Goal: Task Accomplishment & Management: Use online tool/utility

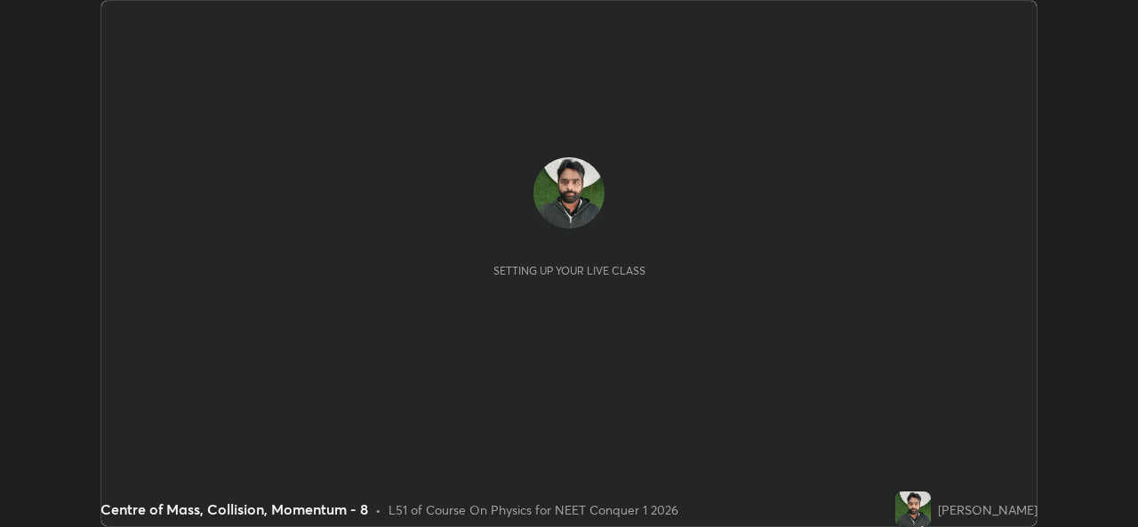
scroll to position [527, 1137]
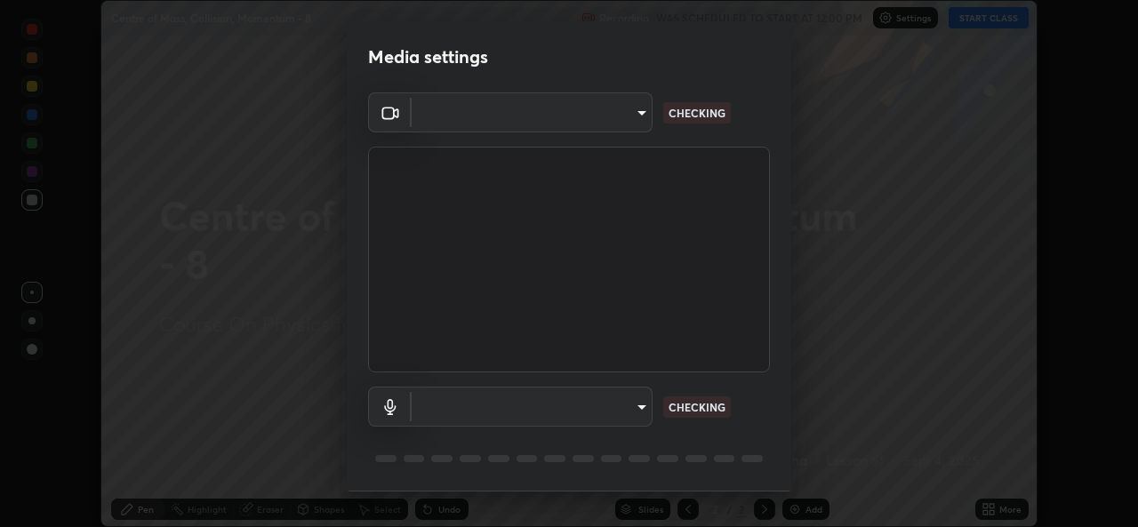
type input "a83bb134842fd6c46cae91b6313aa5efba961fee809e7364c6ef7c36ed00ea69"
type input "1096ec1564036cbcf0e9abd5aaef12808ae7e2dc0601459cd77712751889dd54"
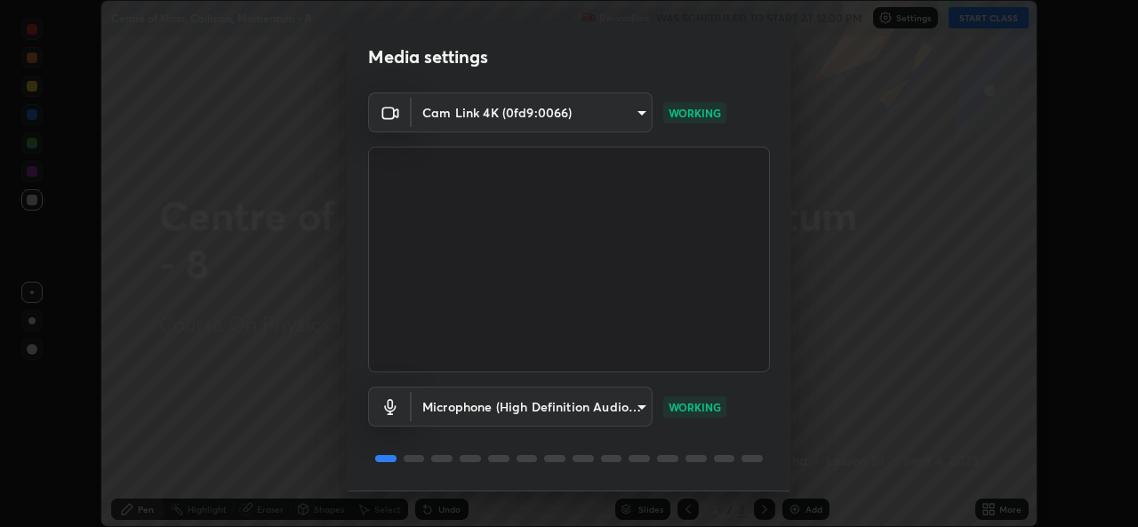
scroll to position [56, 0]
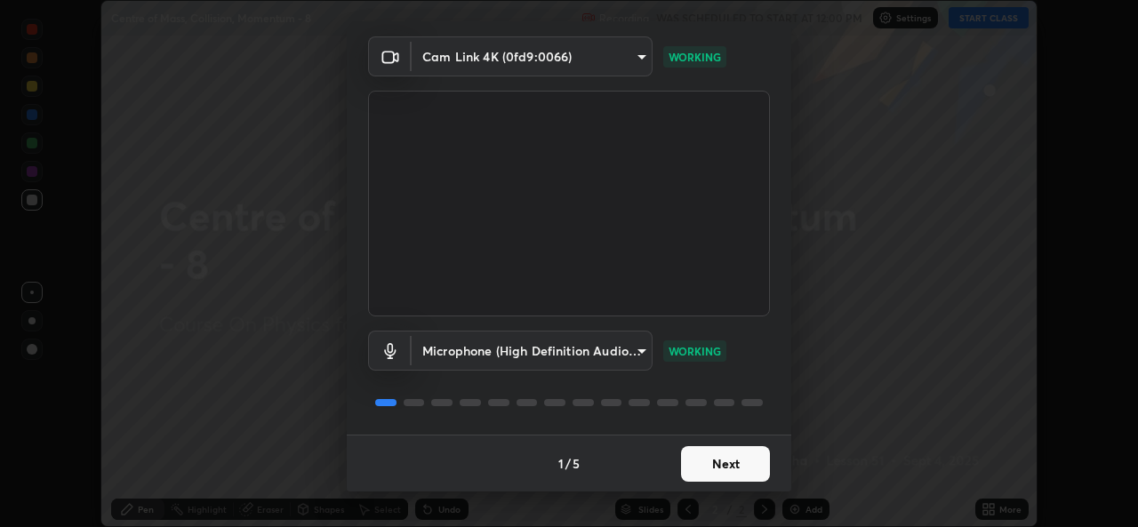
click at [724, 469] on button "Next" at bounding box center [725, 464] width 89 height 36
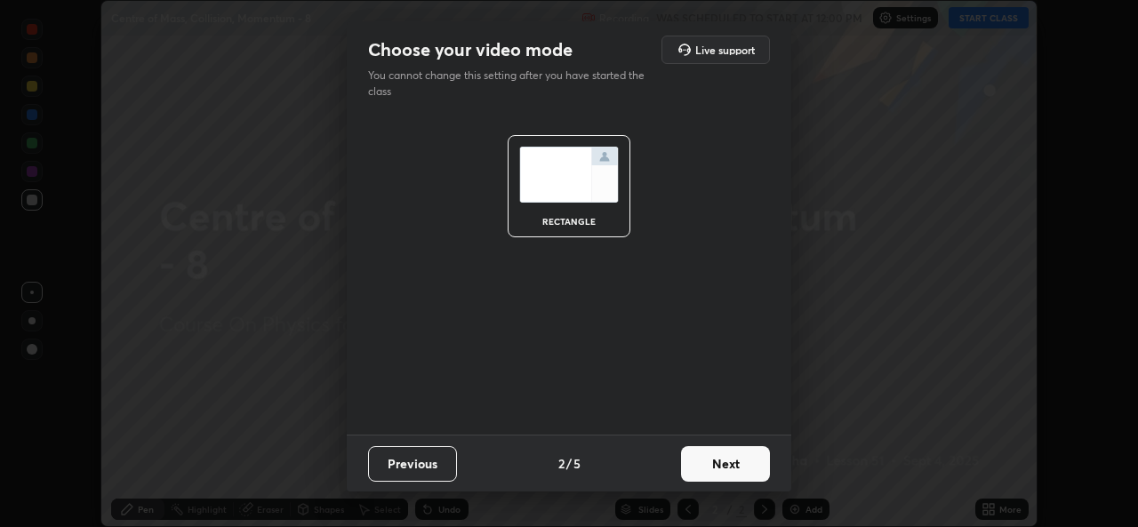
scroll to position [0, 0]
click at [728, 471] on button "Next" at bounding box center [725, 464] width 89 height 36
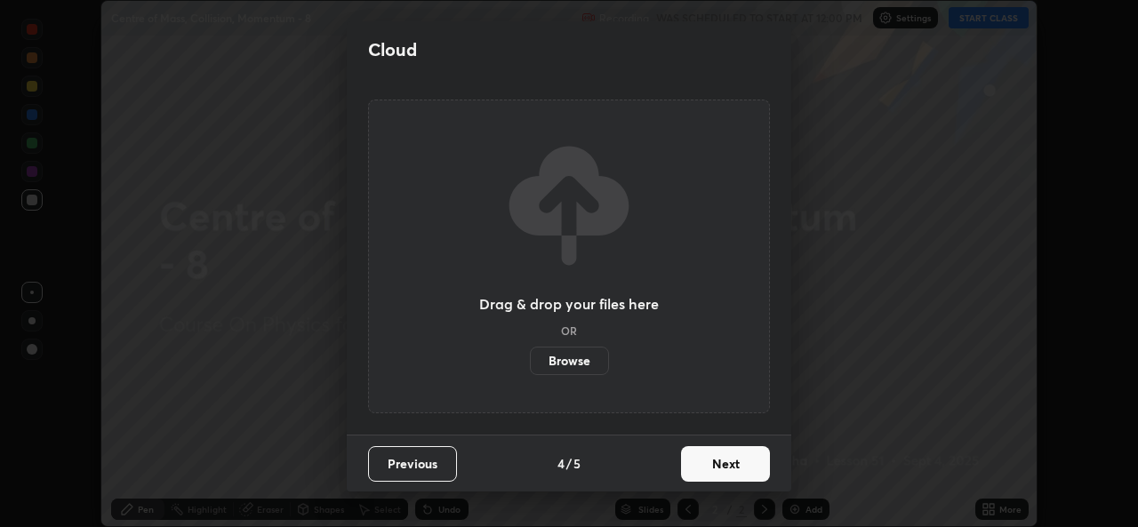
click at [726, 471] on button "Next" at bounding box center [725, 464] width 89 height 36
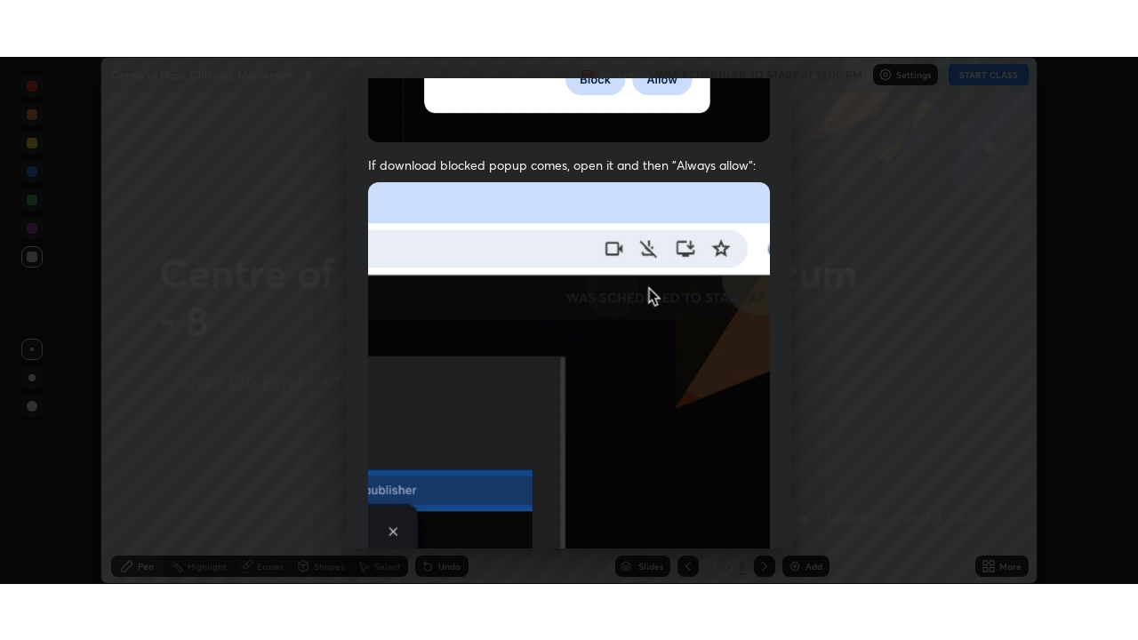
scroll to position [419, 0]
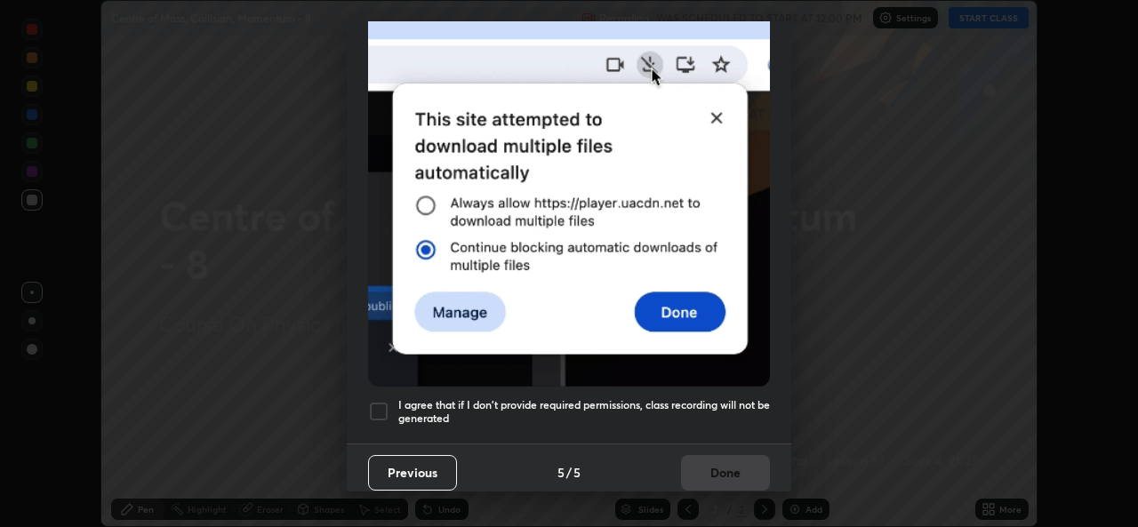
click at [735, 398] on h5 "I agree that if I don't provide required permissions, class recording will not …" at bounding box center [584, 412] width 372 height 28
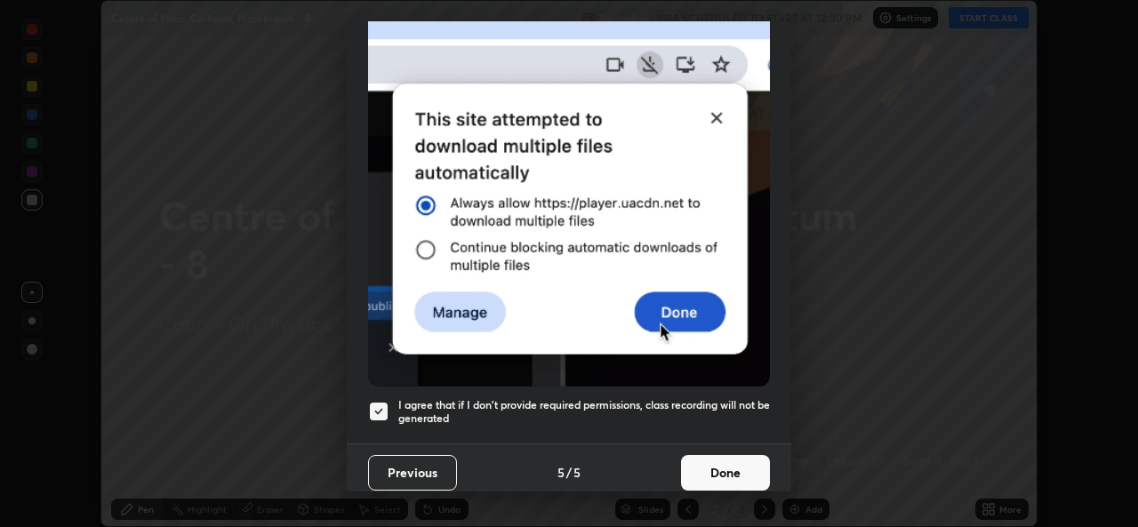
click at [719, 464] on button "Done" at bounding box center [725, 473] width 89 height 36
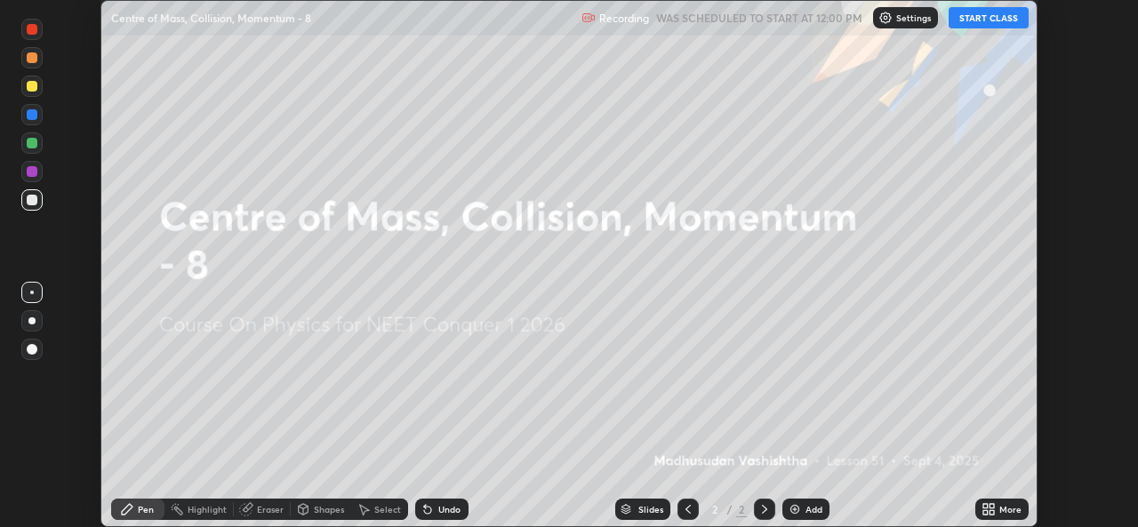
click at [998, 20] on button "START CLASS" at bounding box center [988, 17] width 80 height 21
click at [796, 504] on img at bounding box center [795, 509] width 14 height 14
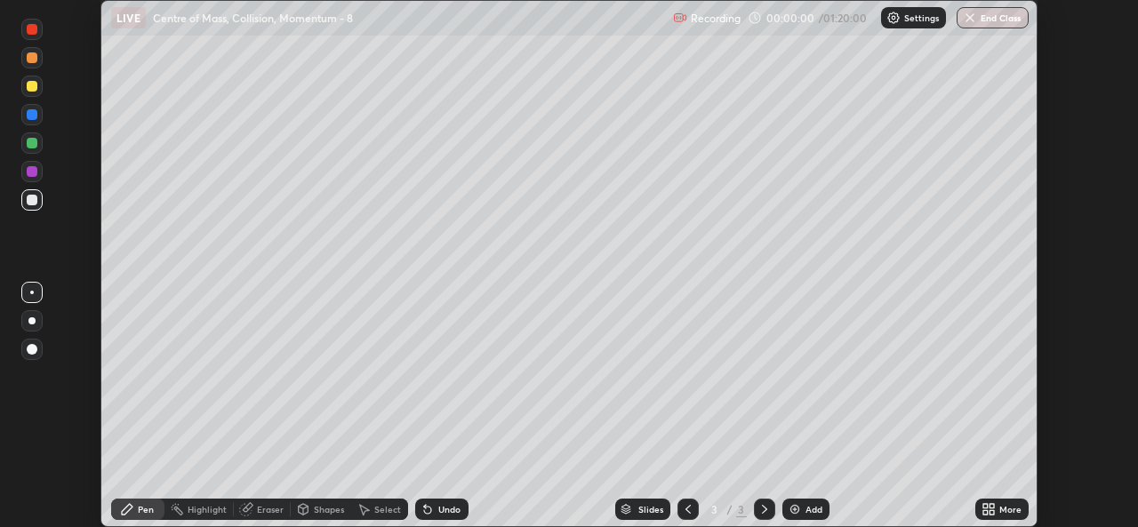
click at [991, 506] on icon at bounding box center [991, 506] width 4 height 4
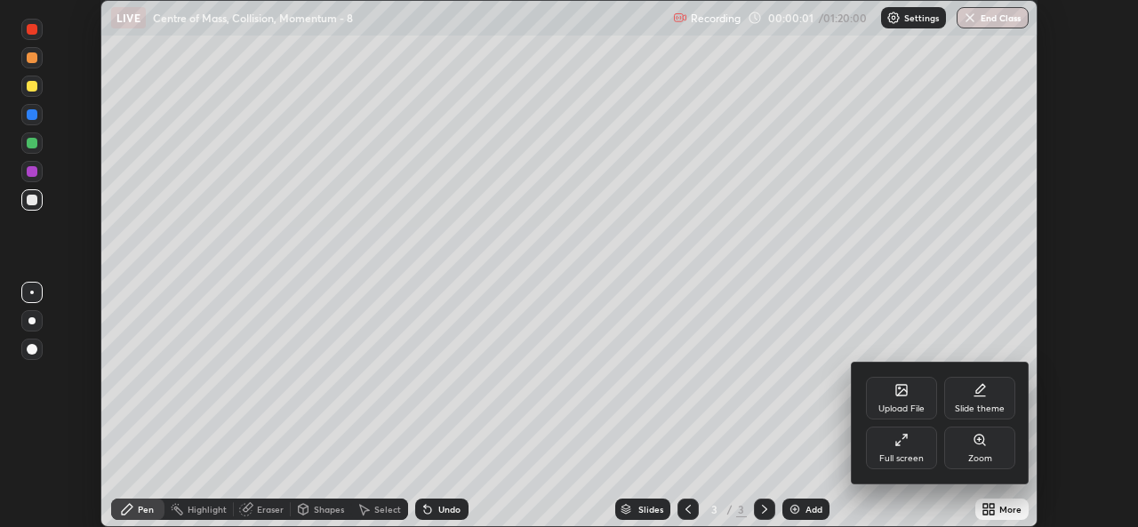
click at [902, 457] on div "Full screen" at bounding box center [901, 458] width 44 height 9
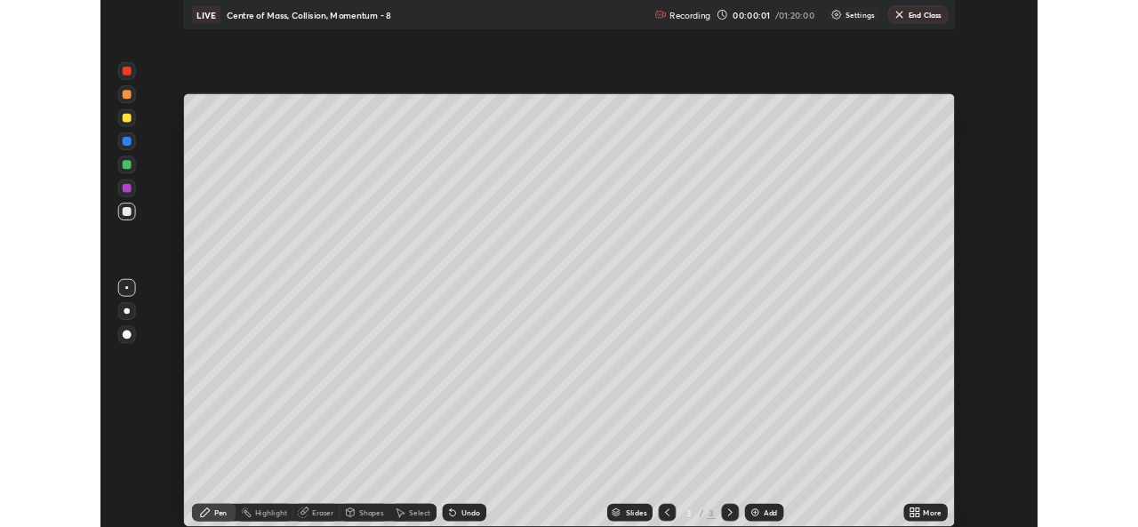
scroll to position [640, 1138]
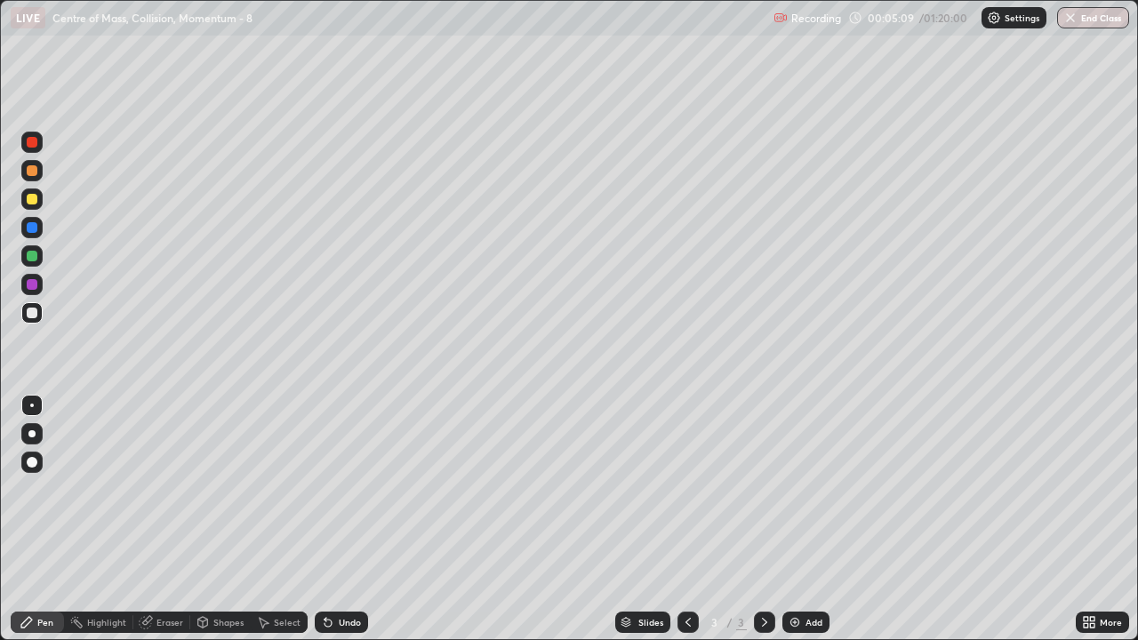
click at [166, 526] on div "Eraser" at bounding box center [161, 622] width 57 height 21
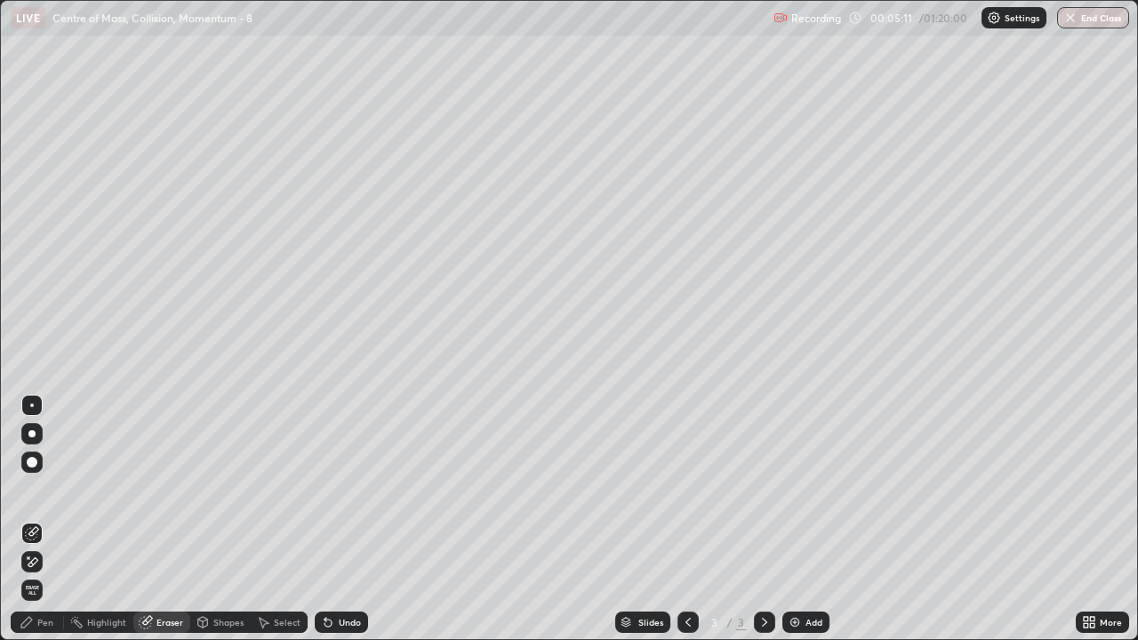
click at [42, 526] on div "Pen" at bounding box center [45, 622] width 16 height 9
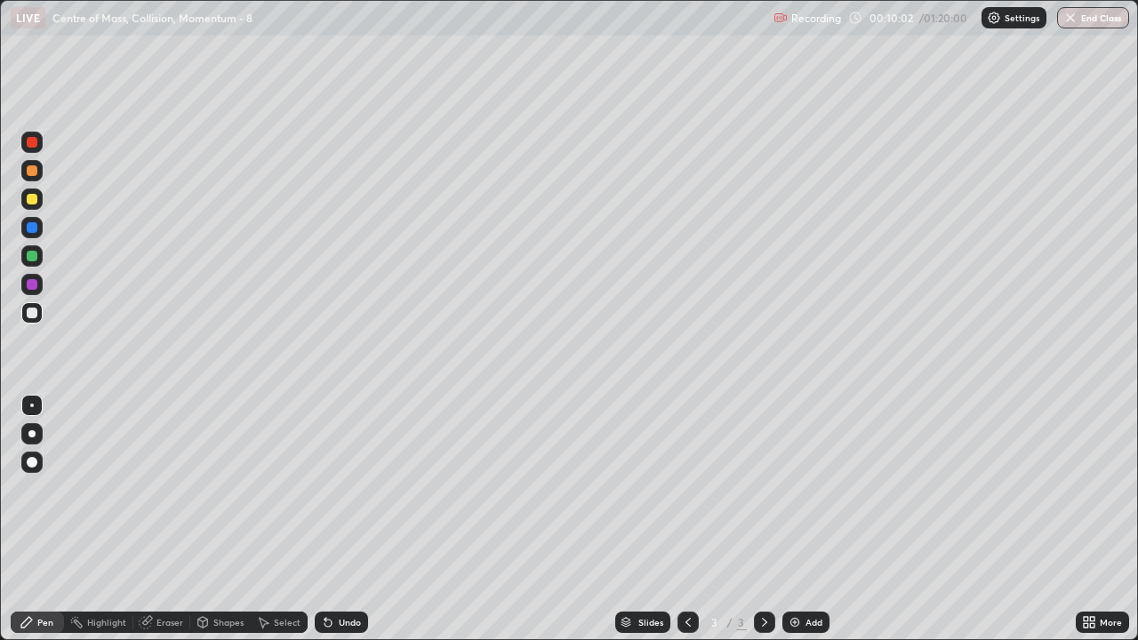
click at [763, 526] on icon at bounding box center [764, 622] width 14 height 14
click at [811, 526] on div "Add" at bounding box center [813, 622] width 17 height 9
click at [803, 526] on div "Add" at bounding box center [805, 622] width 47 height 21
click at [167, 526] on div "Eraser" at bounding box center [169, 622] width 27 height 9
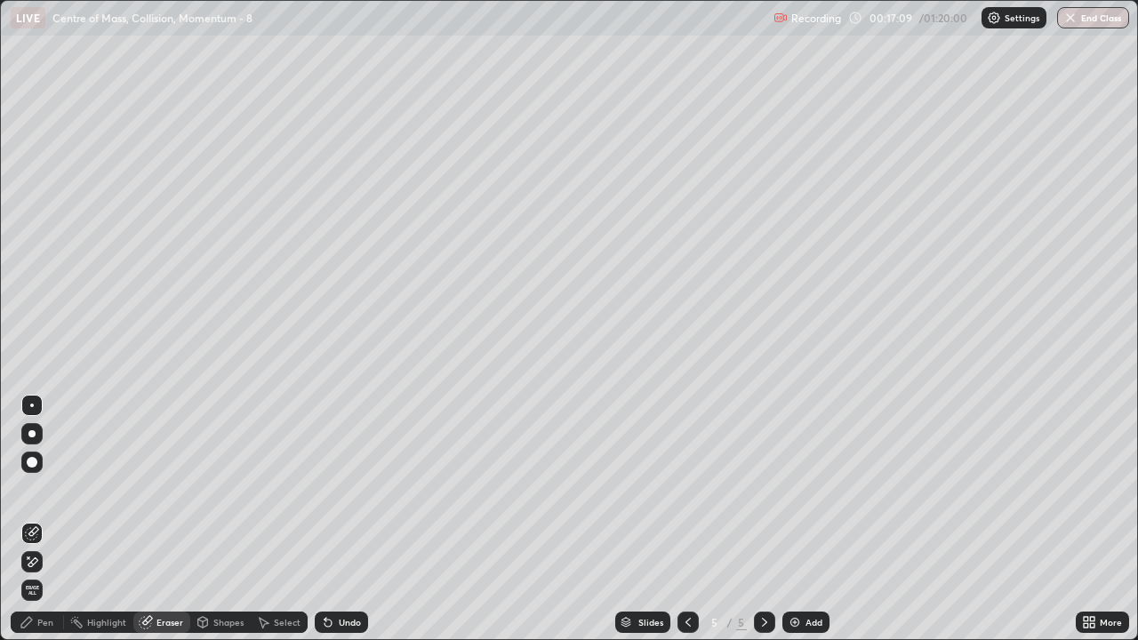
click at [50, 526] on div "Pen" at bounding box center [45, 622] width 16 height 9
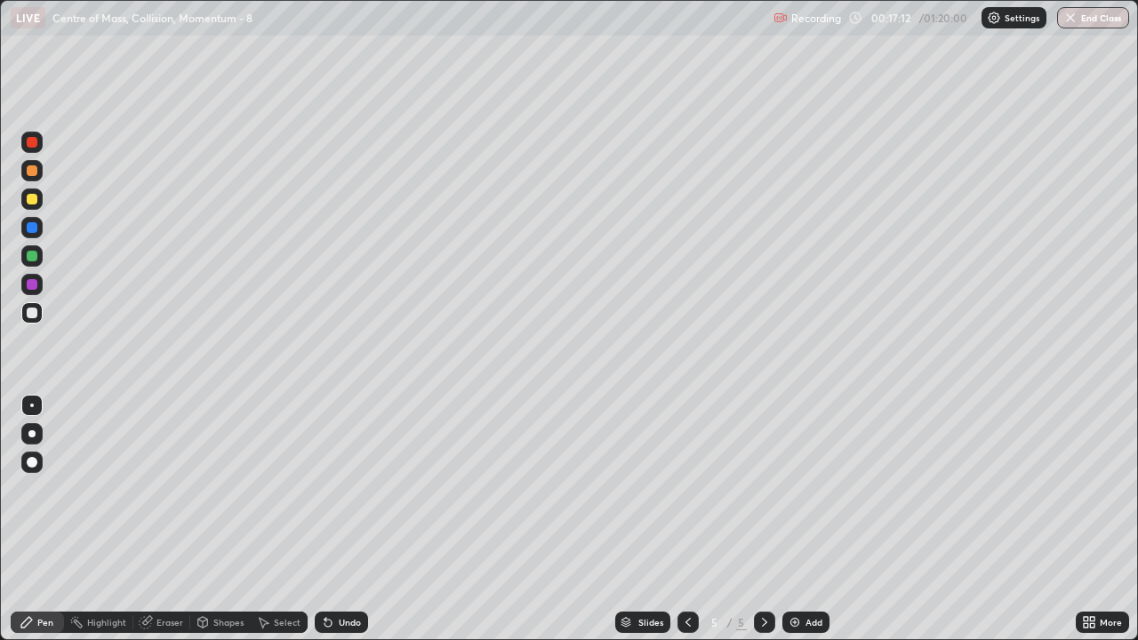
click at [170, 526] on div "Eraser" at bounding box center [169, 622] width 27 height 9
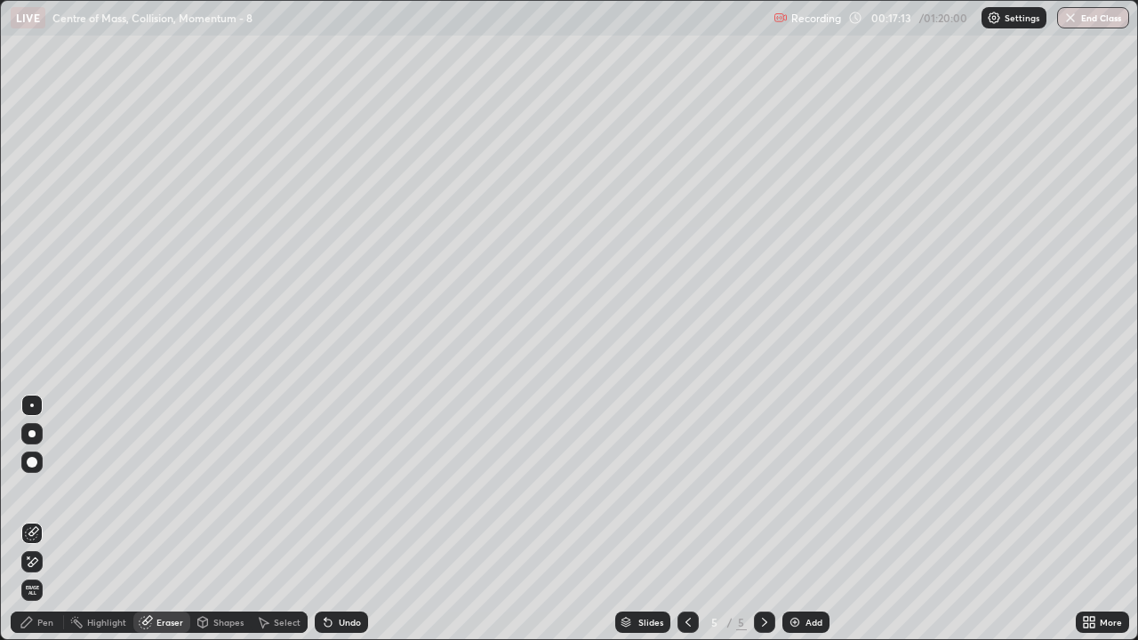
click at [45, 526] on div "Pen" at bounding box center [45, 622] width 16 height 9
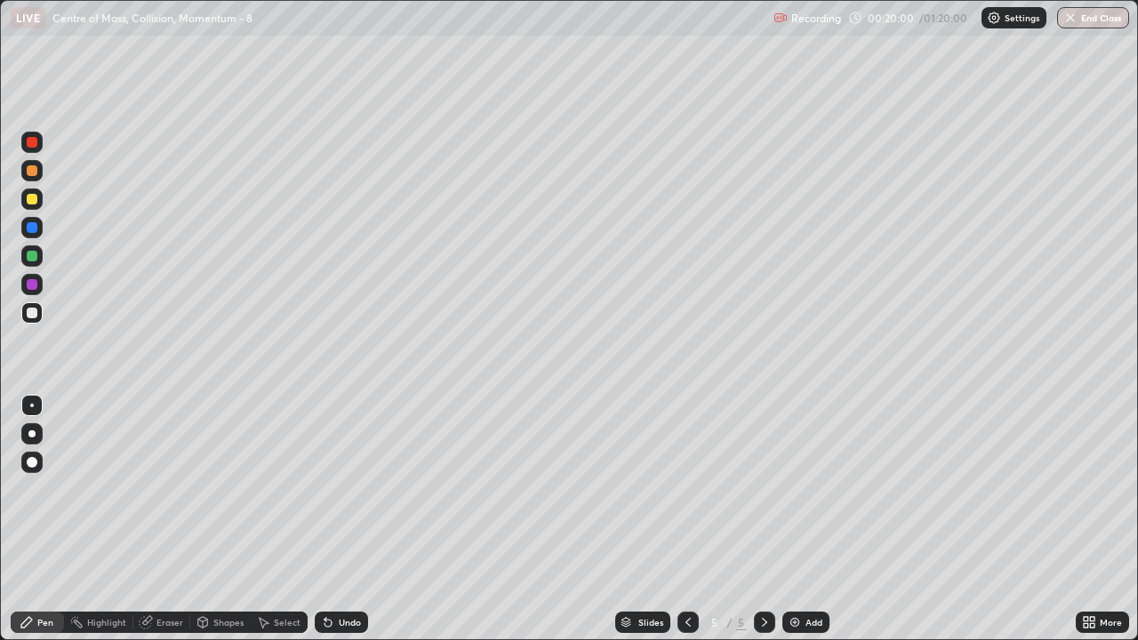
click at [806, 526] on div "Add" at bounding box center [813, 622] width 17 height 9
click at [799, 526] on img at bounding box center [795, 622] width 14 height 14
click at [805, 526] on div "Add" at bounding box center [813, 622] width 17 height 9
click at [156, 526] on div "Eraser" at bounding box center [169, 622] width 27 height 9
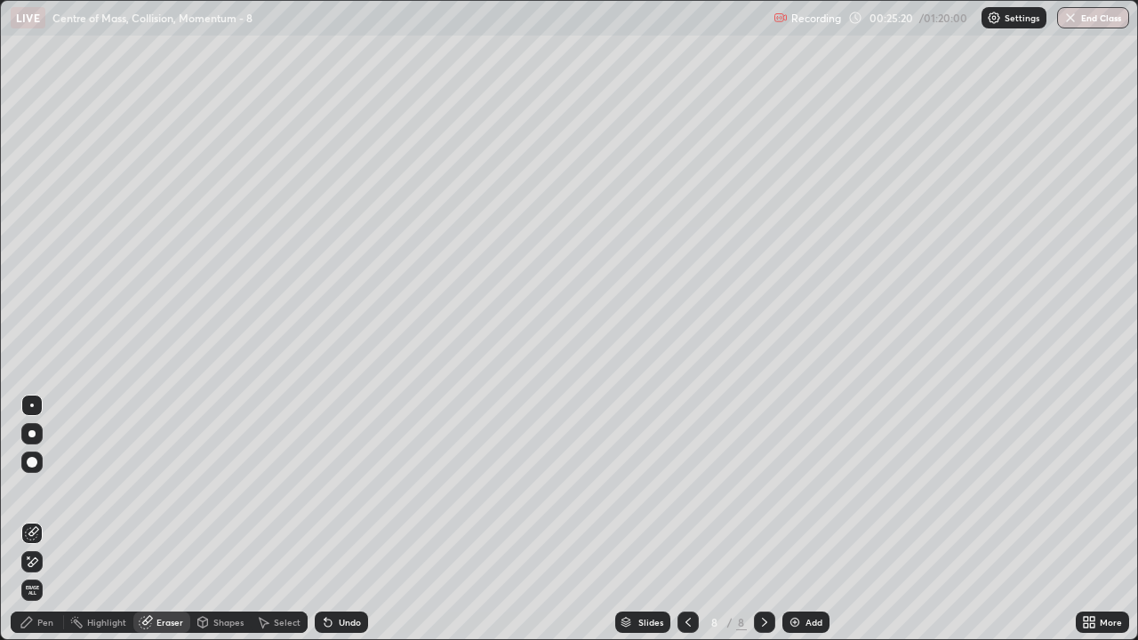
click at [34, 526] on div "Pen" at bounding box center [37, 622] width 53 height 21
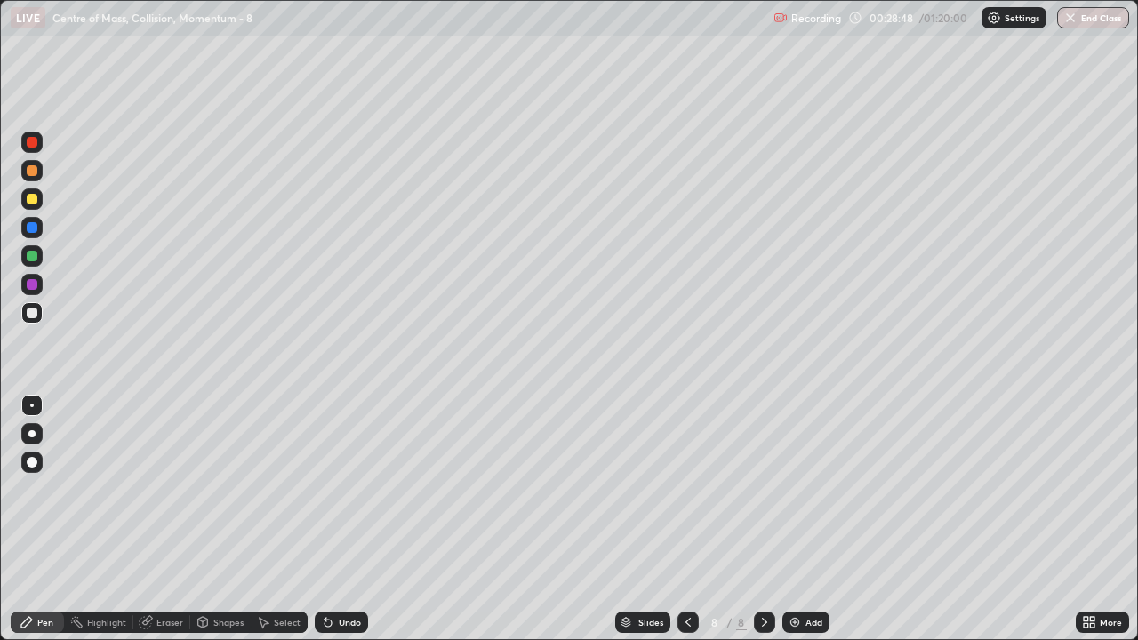
click at [801, 526] on div "Add" at bounding box center [805, 622] width 47 height 21
click at [167, 526] on div "Eraser" at bounding box center [161, 622] width 57 height 21
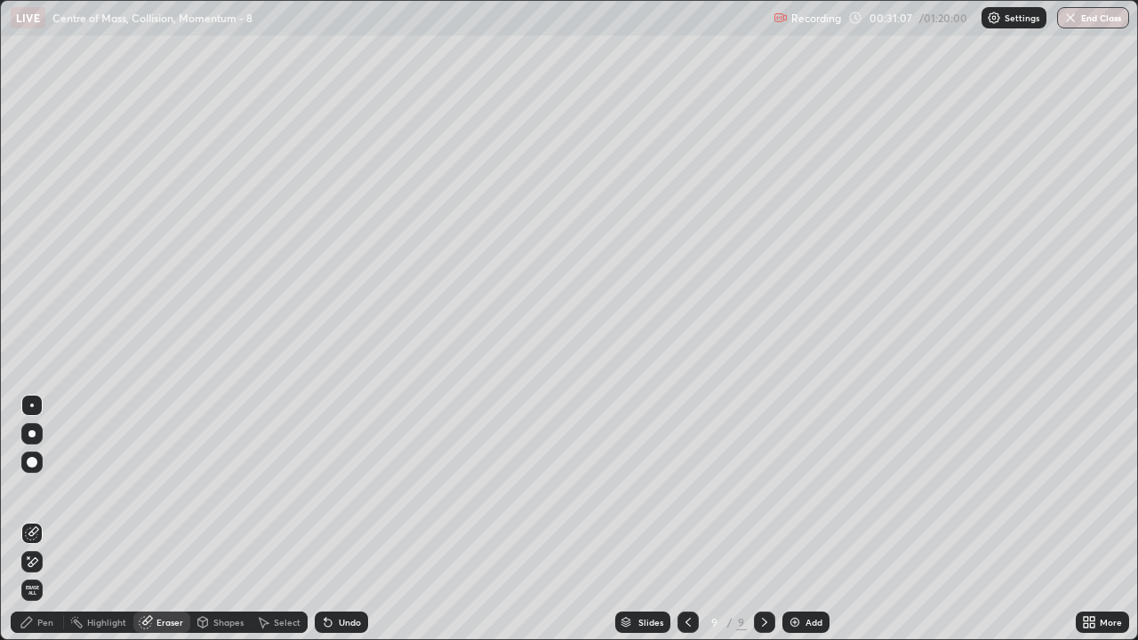
click at [58, 526] on div "Pen" at bounding box center [37, 622] width 53 height 21
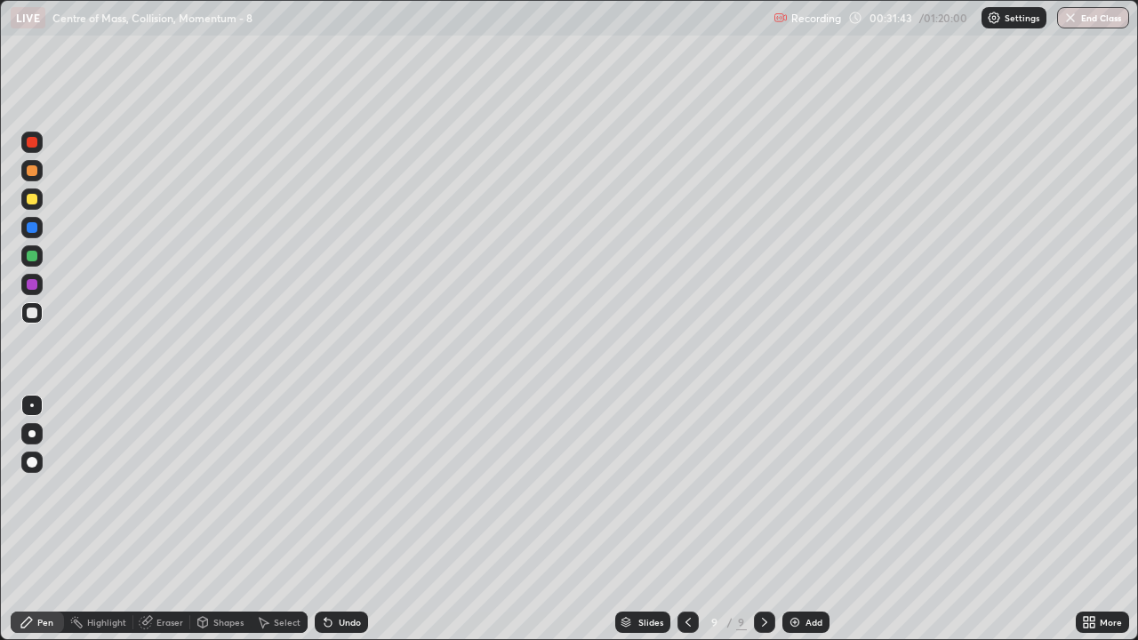
click at [176, 526] on div "Eraser" at bounding box center [161, 622] width 57 height 21
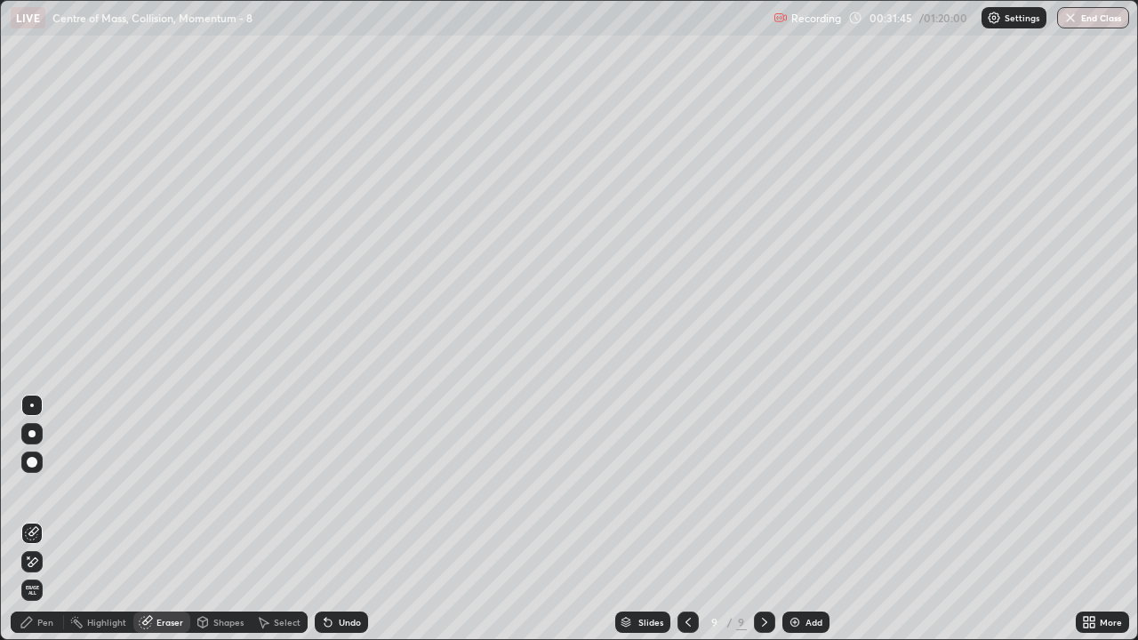
click at [36, 526] on div "Pen" at bounding box center [37, 622] width 53 height 21
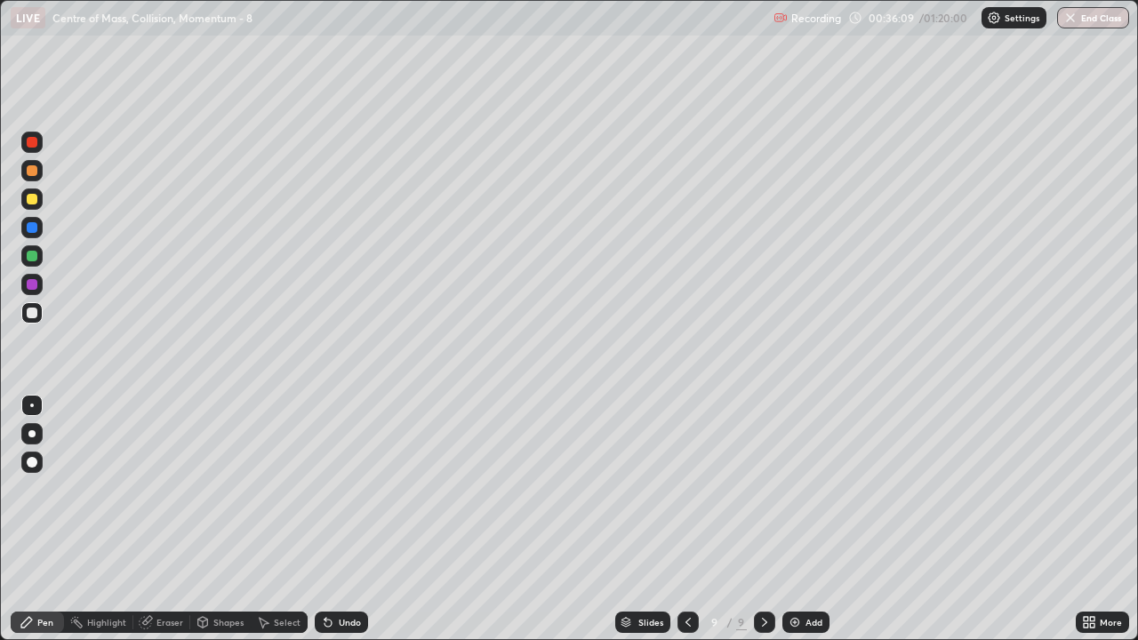
click at [796, 526] on img at bounding box center [795, 622] width 14 height 14
click at [165, 526] on div "Eraser" at bounding box center [169, 622] width 27 height 9
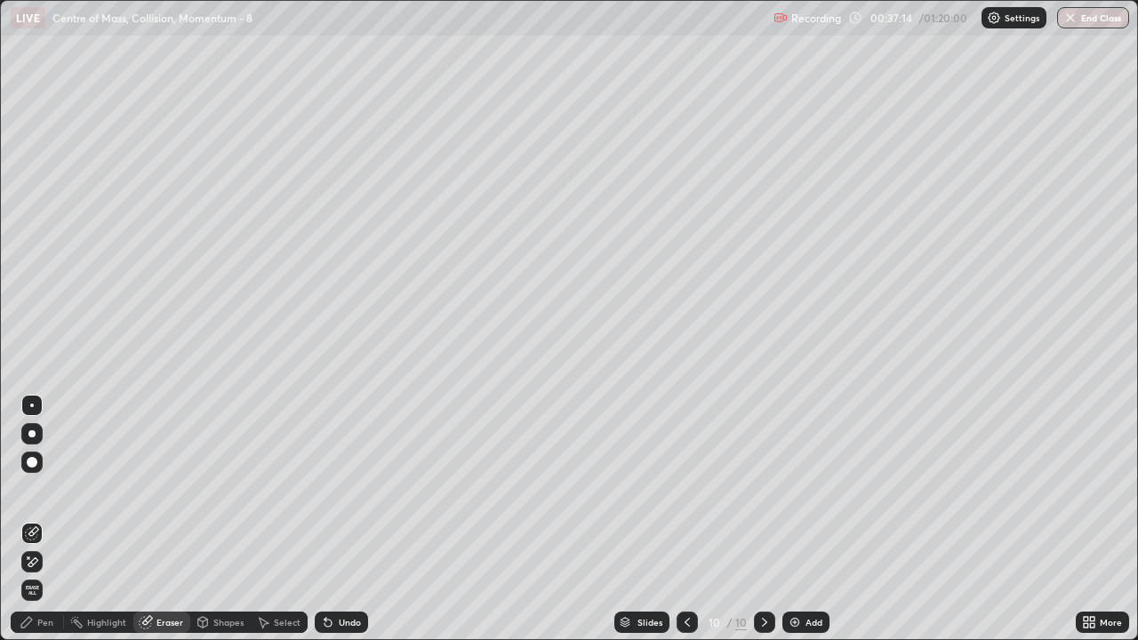
click at [44, 526] on div "Pen" at bounding box center [45, 622] width 16 height 9
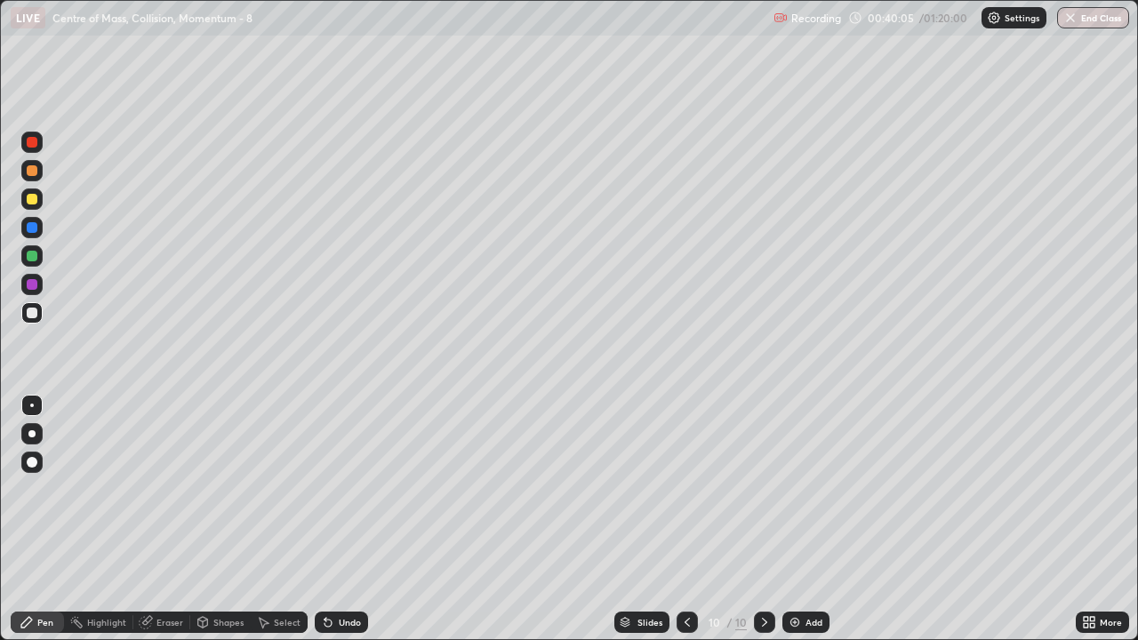
click at [801, 526] on div "Add" at bounding box center [805, 622] width 47 height 21
click at [889, 150] on icon at bounding box center [891, 152] width 7 height 7
click at [797, 526] on img at bounding box center [795, 622] width 14 height 14
click at [804, 526] on div "Add" at bounding box center [805, 622] width 47 height 21
click at [730, 166] on button "Undo" at bounding box center [731, 175] width 52 height 21
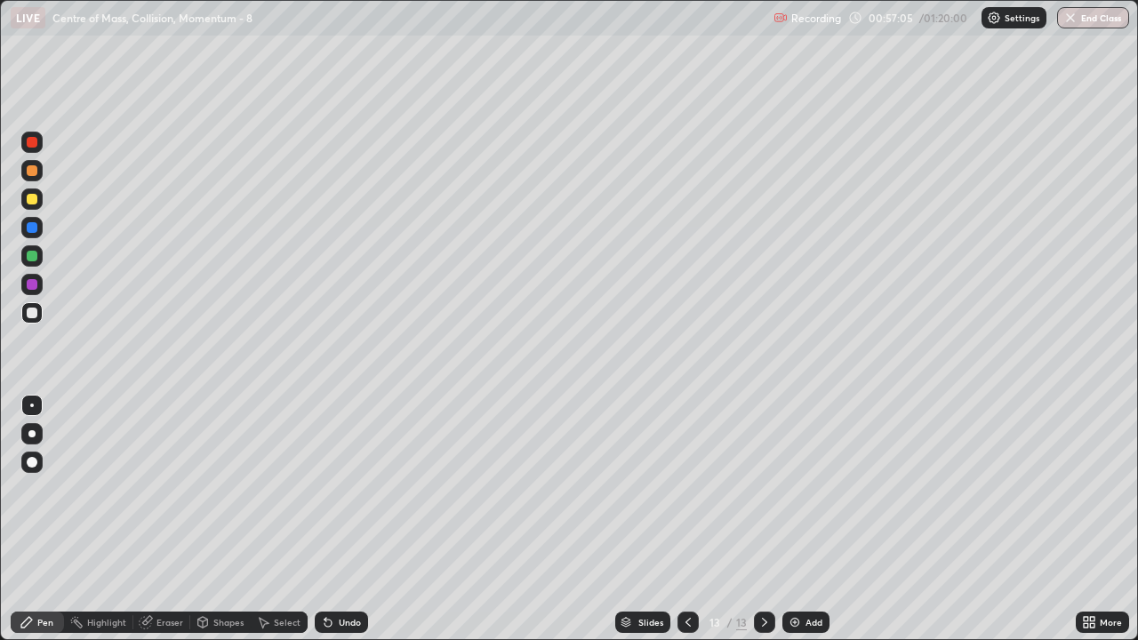
click at [164, 526] on div "Eraser" at bounding box center [169, 622] width 27 height 9
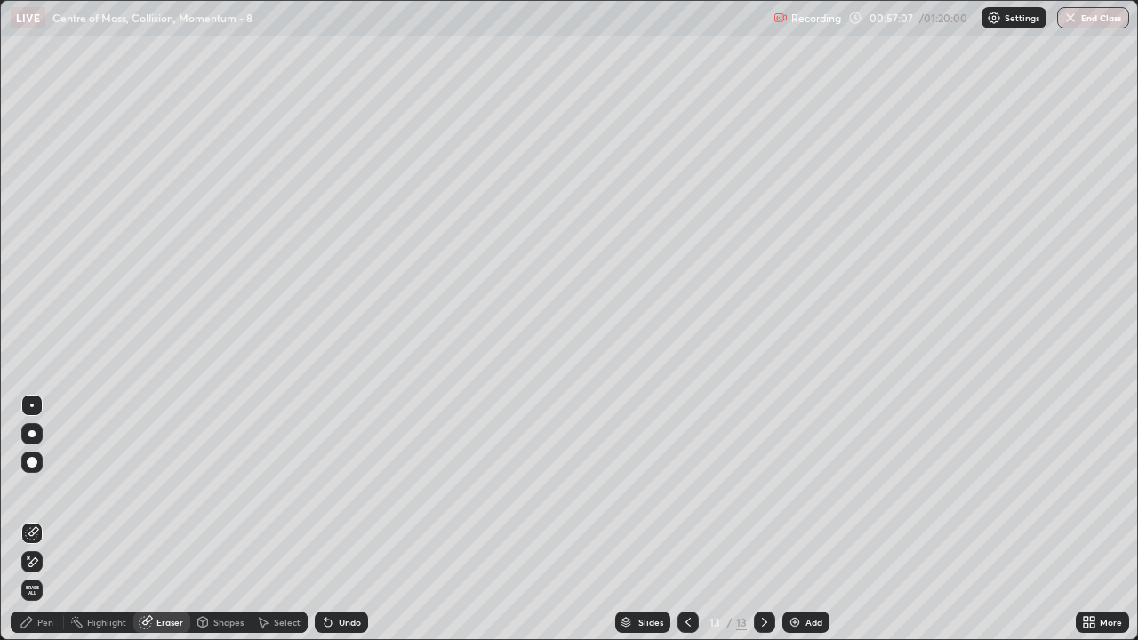
click at [44, 526] on div "Pen" at bounding box center [45, 622] width 16 height 9
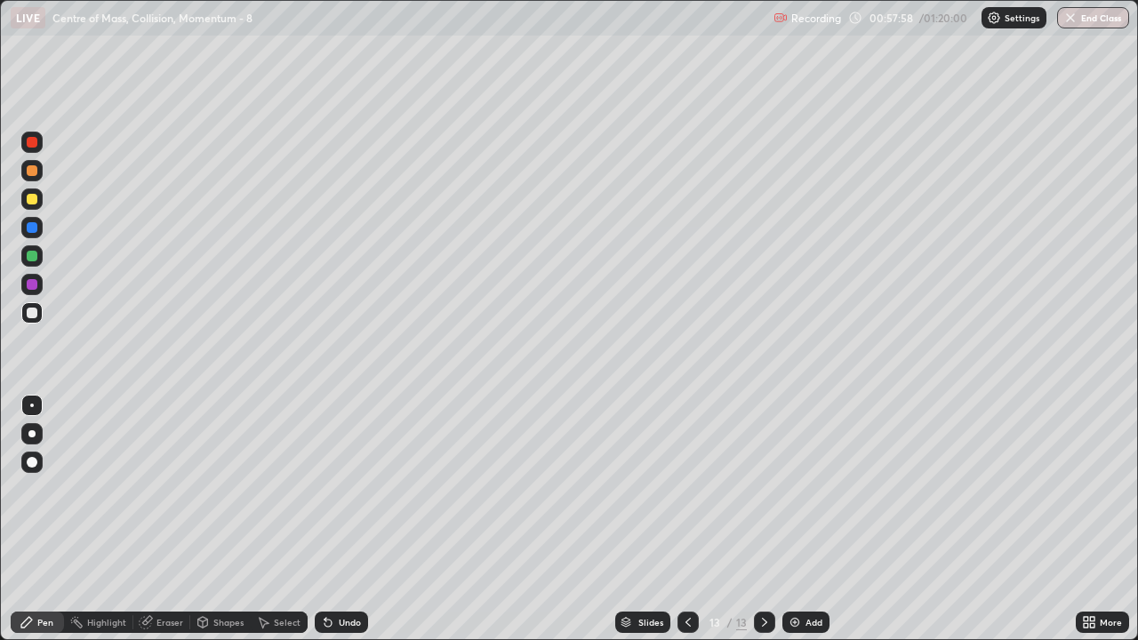
click at [811, 526] on div "Add" at bounding box center [813, 622] width 17 height 9
click at [686, 526] on icon at bounding box center [688, 622] width 14 height 14
click at [763, 526] on icon at bounding box center [764, 622] width 14 height 14
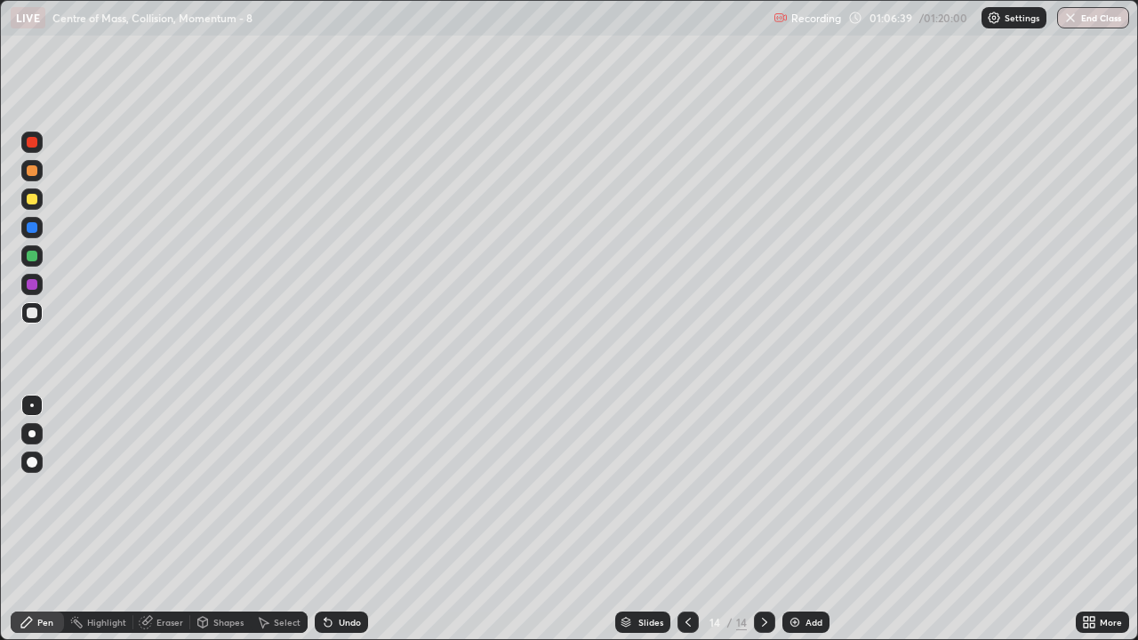
click at [1079, 12] on button "End Class" at bounding box center [1093, 17] width 72 height 21
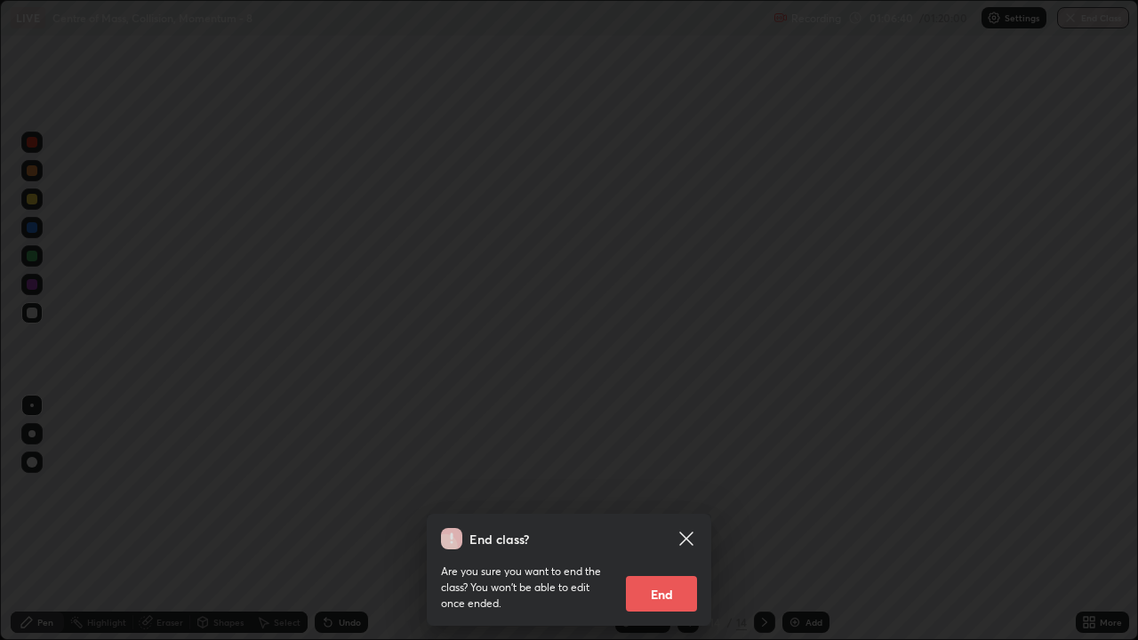
click at [672, 526] on button "End" at bounding box center [661, 594] width 71 height 36
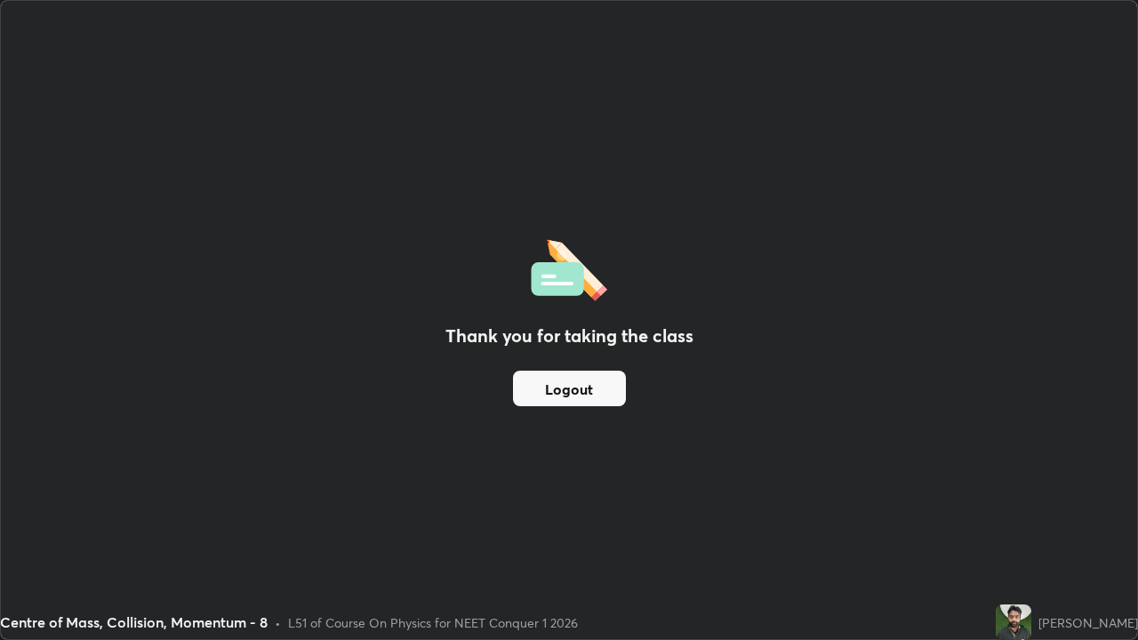
click at [590, 387] on button "Logout" at bounding box center [569, 389] width 113 height 36
click at [579, 394] on button "Logout" at bounding box center [569, 389] width 113 height 36
click at [572, 394] on button "Logout" at bounding box center [569, 389] width 113 height 36
click at [569, 394] on button "Logout" at bounding box center [569, 389] width 113 height 36
click at [566, 390] on button "Logout" at bounding box center [569, 389] width 113 height 36
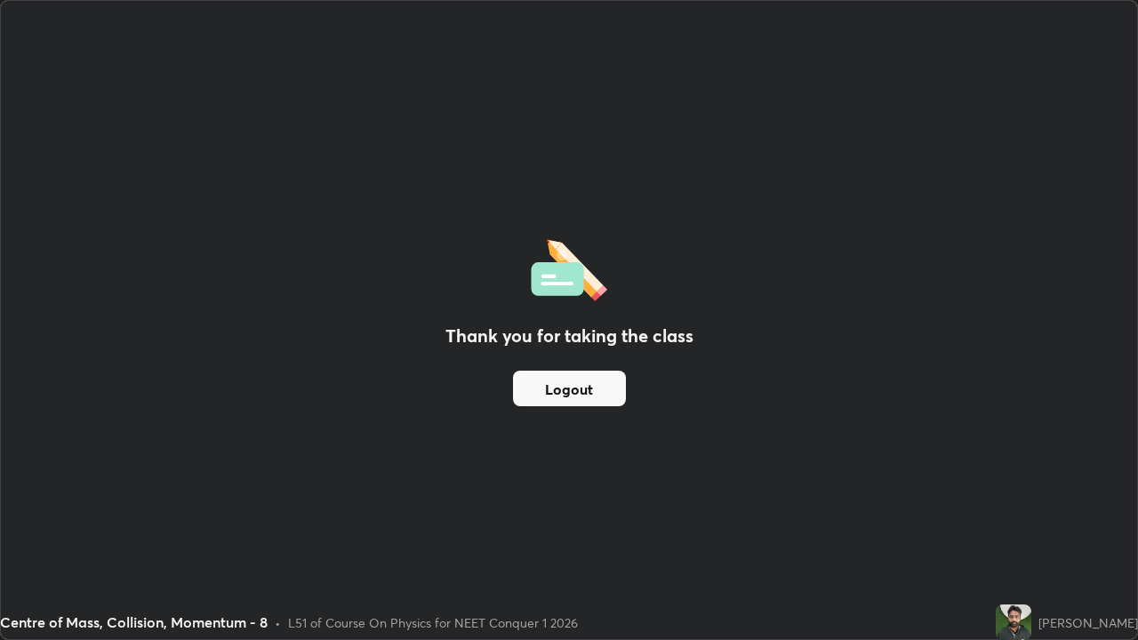
click at [566, 390] on button "Logout" at bounding box center [569, 389] width 113 height 36
click at [559, 391] on button "Logout" at bounding box center [569, 389] width 113 height 36
click at [565, 389] on button "Logout" at bounding box center [569, 389] width 113 height 36
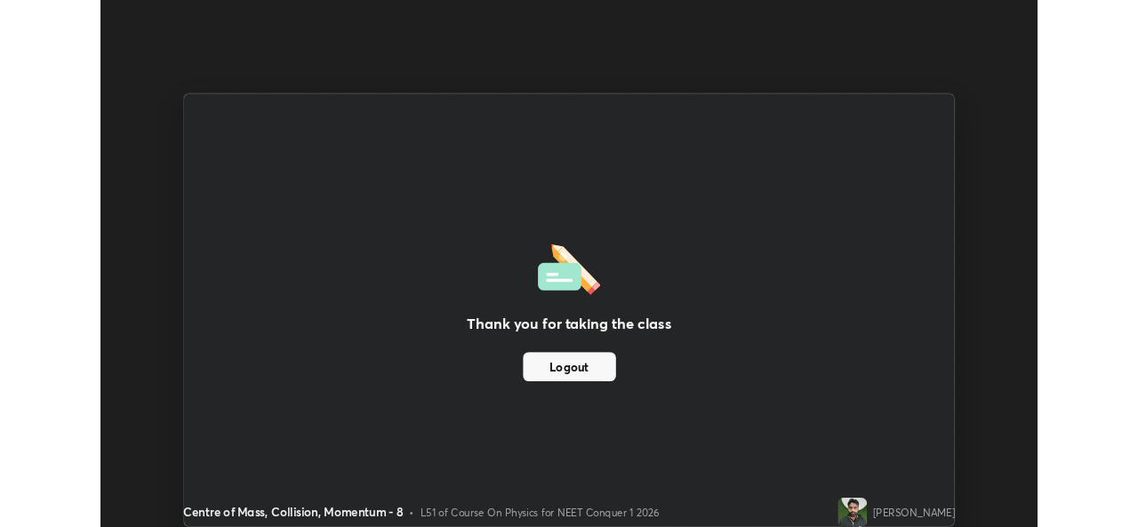
scroll to position [88361, 87750]
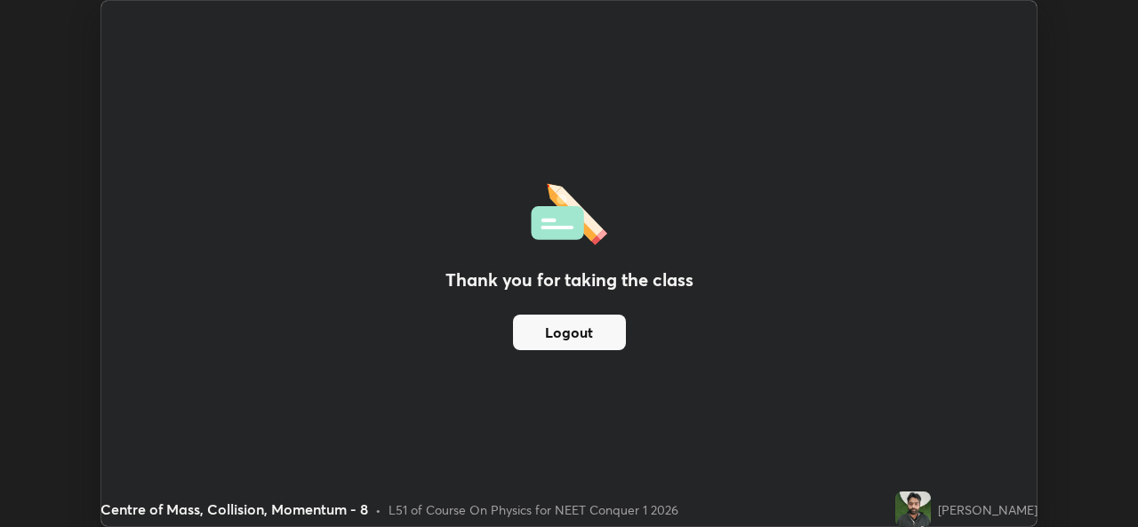
click at [605, 330] on button "Logout" at bounding box center [569, 333] width 113 height 36
click at [606, 334] on button "Logout" at bounding box center [569, 333] width 113 height 36
click at [603, 335] on button "Logout" at bounding box center [569, 333] width 113 height 36
click at [596, 335] on button "Logout" at bounding box center [569, 333] width 113 height 36
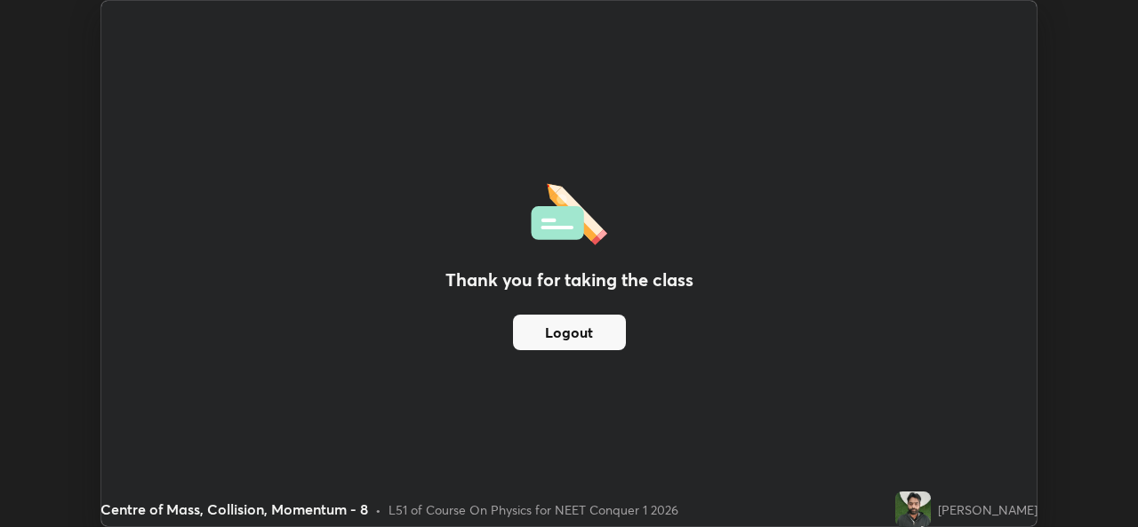
click at [571, 330] on button "Logout" at bounding box center [569, 333] width 113 height 36
click at [541, 324] on button "Logout" at bounding box center [569, 333] width 113 height 36
click at [581, 322] on button "Logout" at bounding box center [569, 333] width 113 height 36
click at [567, 326] on button "Logout" at bounding box center [569, 333] width 113 height 36
click at [560, 330] on button "Logout" at bounding box center [569, 333] width 113 height 36
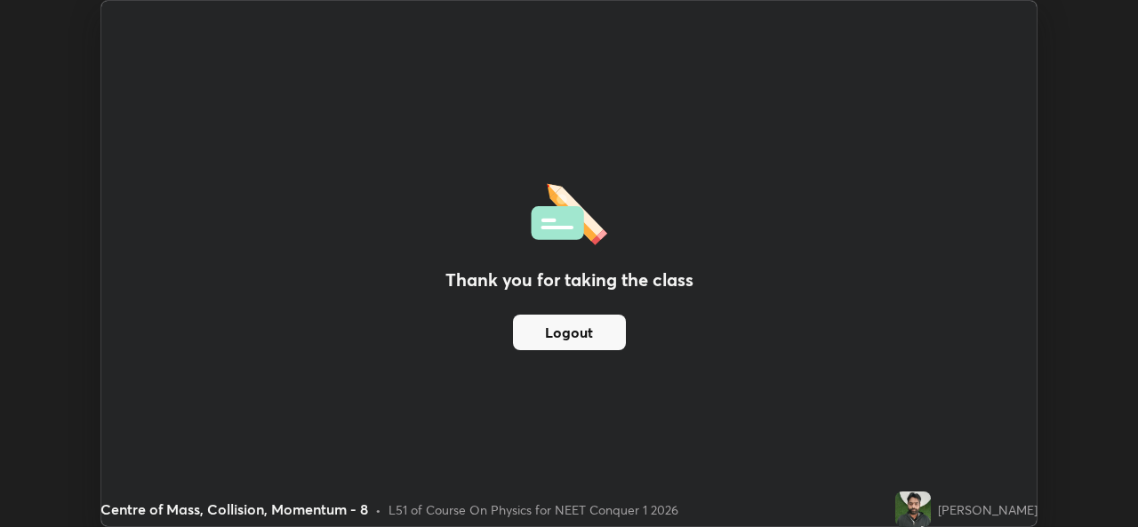
click at [565, 329] on button "Logout" at bounding box center [569, 333] width 113 height 36
click at [573, 328] on button "Logout" at bounding box center [569, 333] width 113 height 36
click at [583, 324] on button "Logout" at bounding box center [569, 333] width 113 height 36
click at [592, 324] on button "Logout" at bounding box center [569, 333] width 113 height 36
click at [596, 326] on button "Logout" at bounding box center [569, 333] width 113 height 36
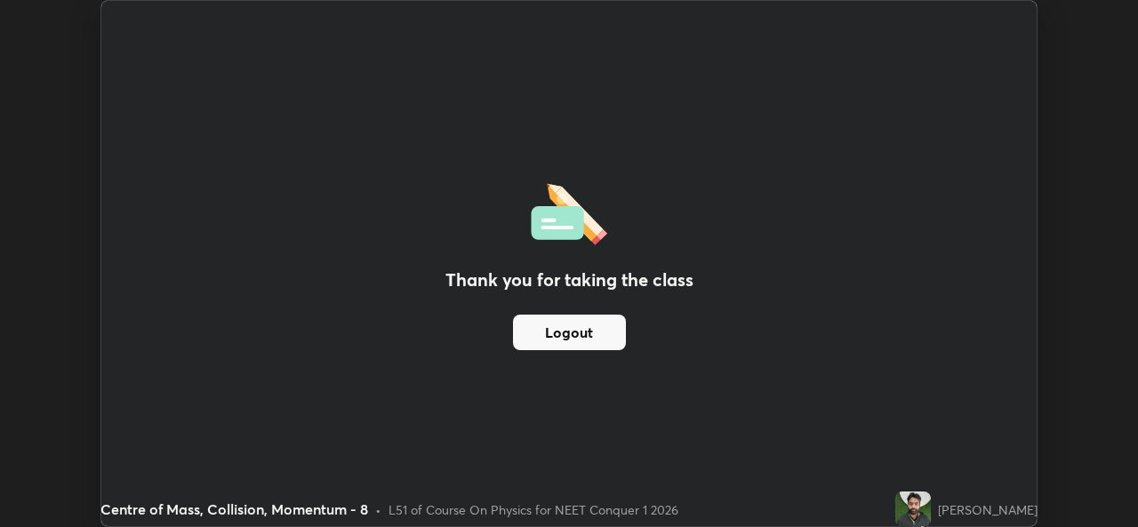
click at [604, 327] on button "Logout" at bounding box center [569, 333] width 113 height 36
click at [606, 324] on button "Logout" at bounding box center [569, 333] width 113 height 36
click at [602, 324] on button "Logout" at bounding box center [569, 333] width 113 height 36
click at [534, 359] on div "Thank you for taking the class Logout" at bounding box center [568, 263] width 935 height 525
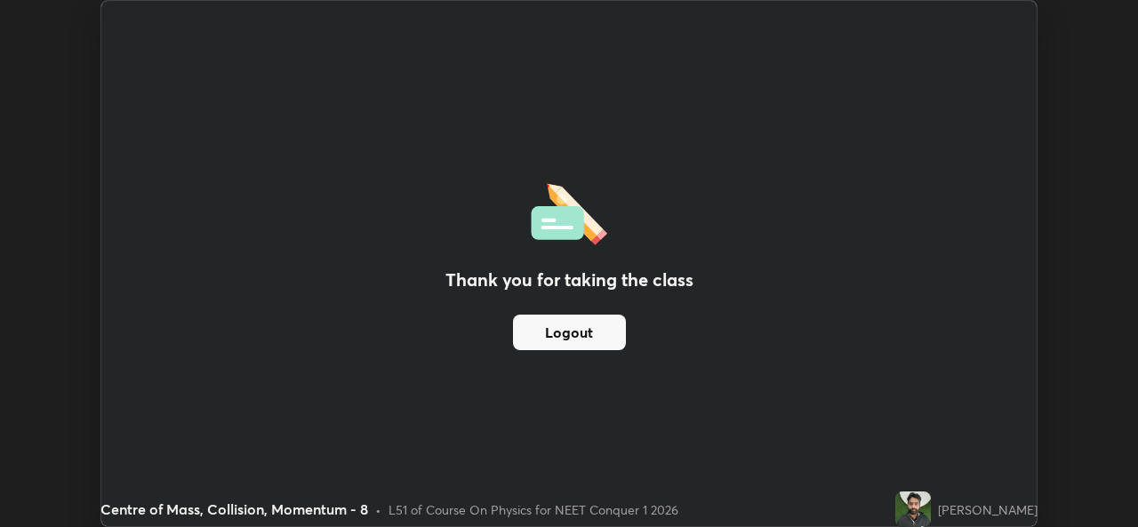
click at [529, 346] on button "Logout" at bounding box center [569, 333] width 113 height 36
